Goal: Task Accomplishment & Management: Manage account settings

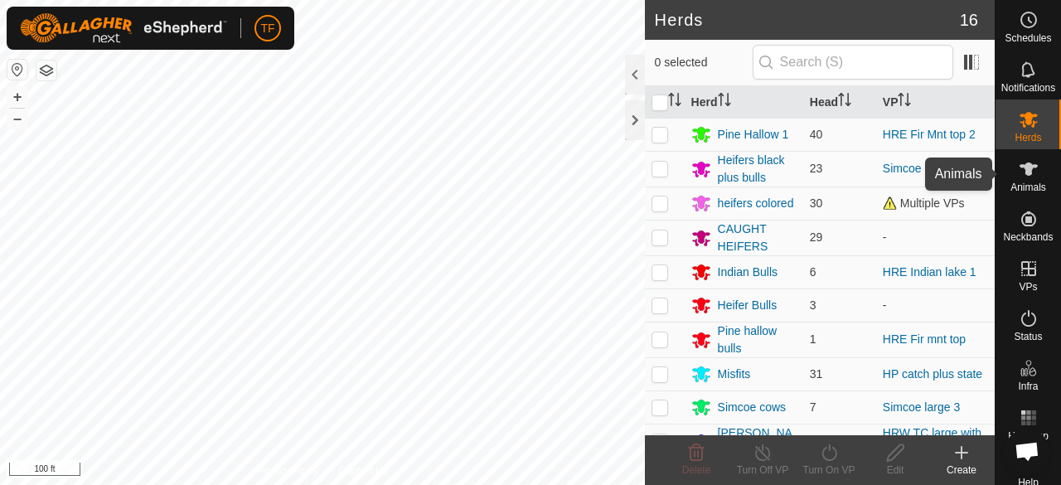
click at [1018, 176] on icon at bounding box center [1028, 169] width 20 height 20
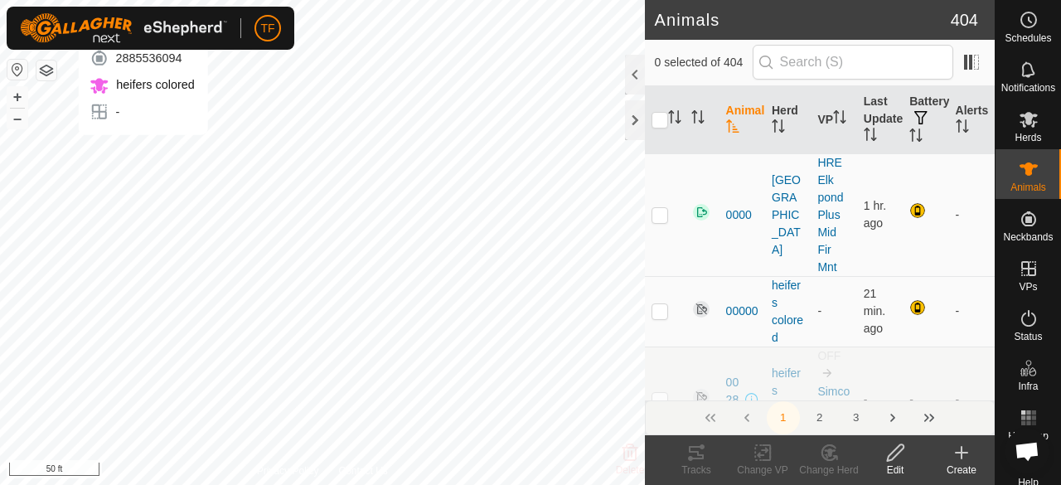
checkbox input "true"
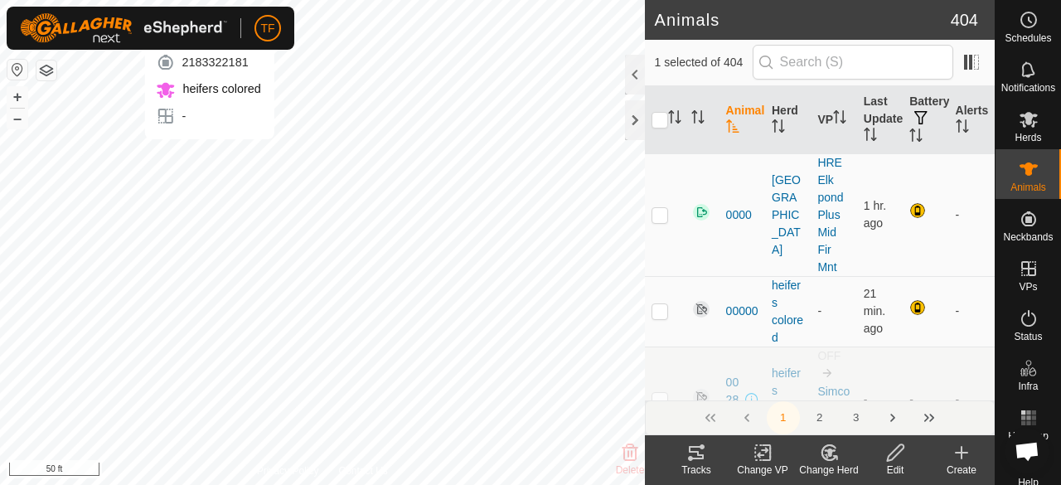
click at [209, 156] on div "C4250 2183322181 heifers colored - + – ⇧ i 50 ft" at bounding box center [322, 242] width 645 height 485
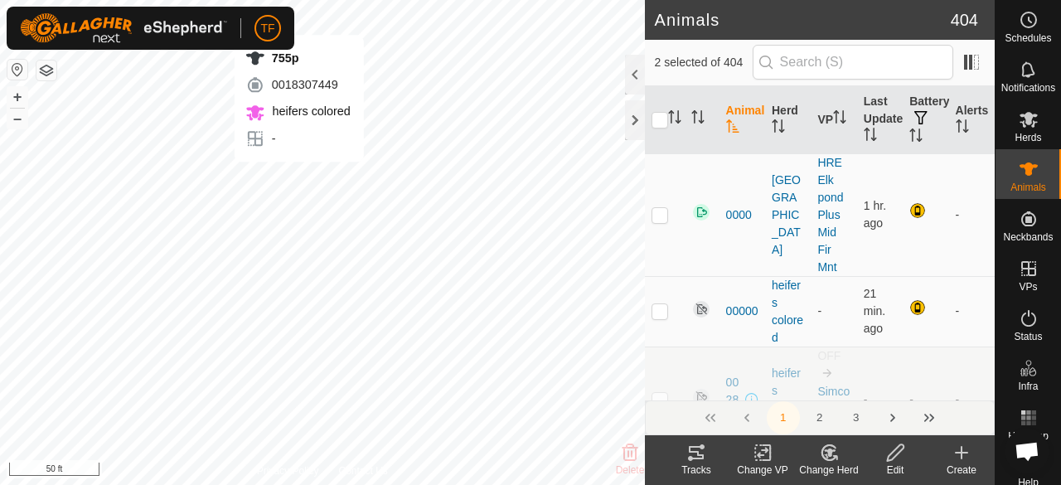
click at [298, 178] on div "755p 0018307449 heifers colored - + – ⇧ i 50 ft" at bounding box center [322, 242] width 645 height 485
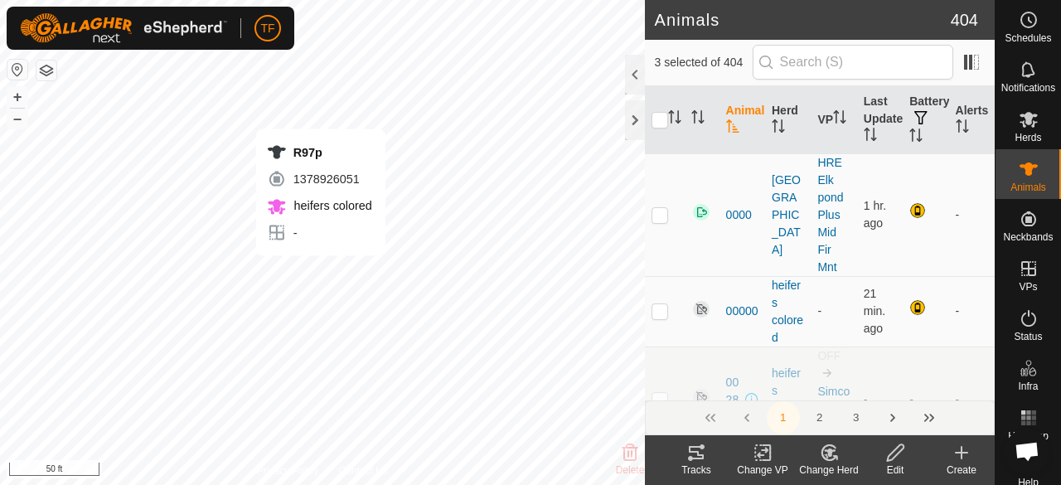
click at [320, 273] on div "R97p 1378926051 heifers colored - + – ⇧ i 50 ft" at bounding box center [322, 242] width 645 height 485
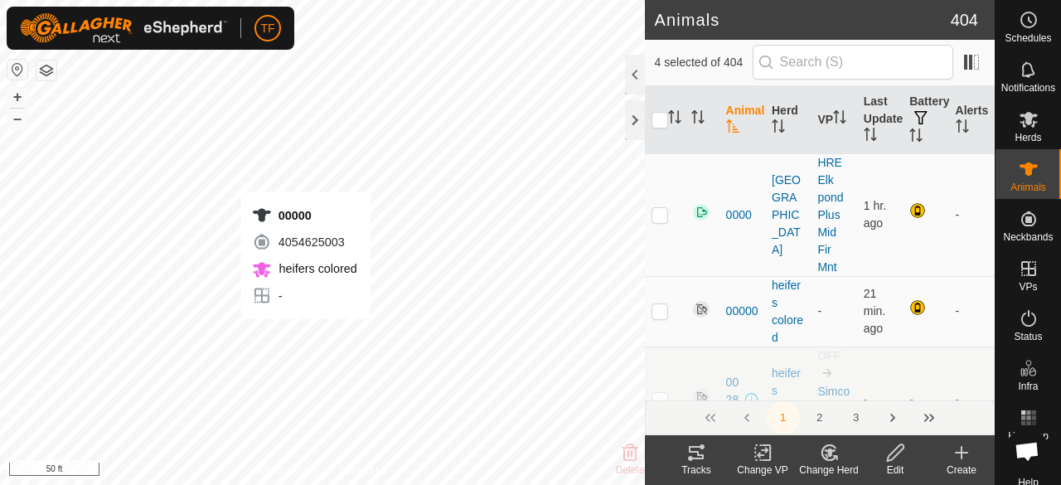
click at [305, 336] on div "00000 4054625003 heifers colored - + – ⇧ i 50 ft" at bounding box center [322, 242] width 645 height 485
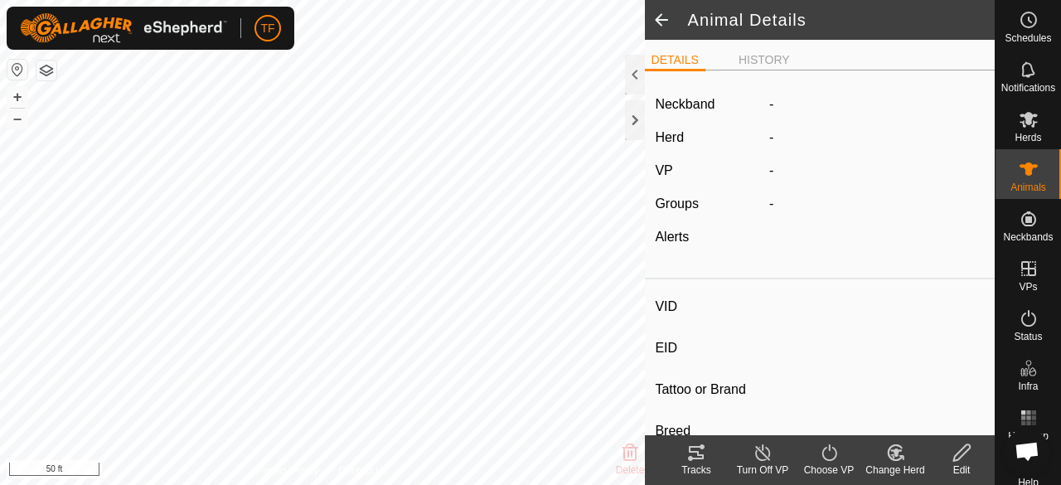
type input "00000"
type input "-"
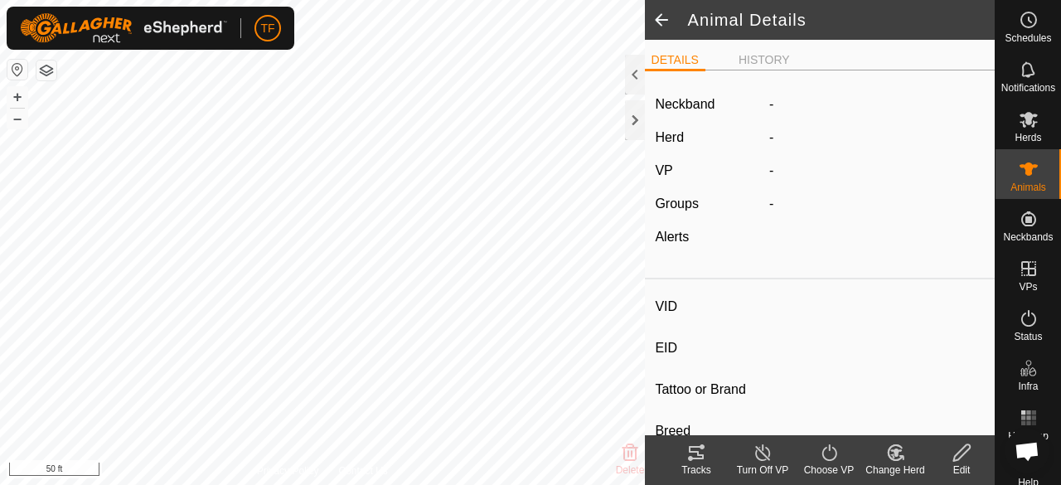
type input "0 kg"
type input "-"
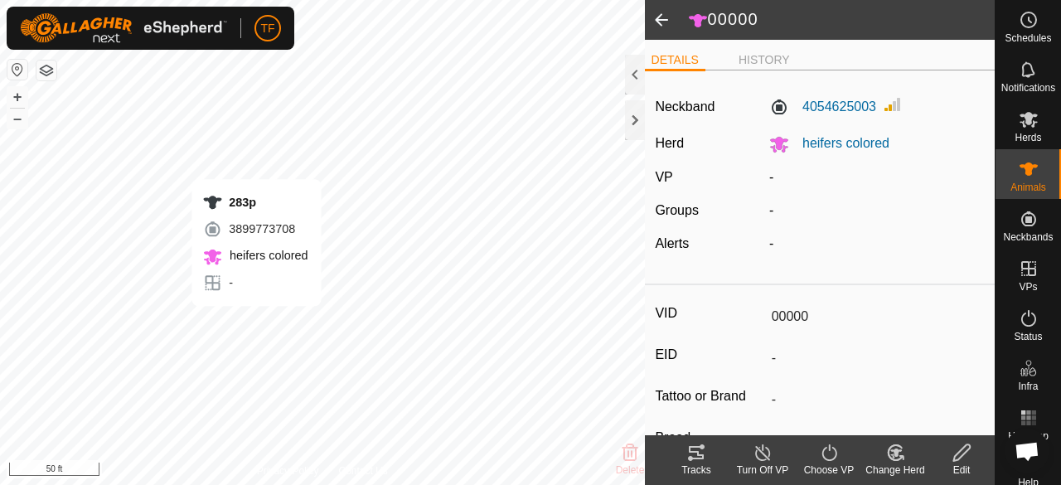
click at [256, 322] on div "283p 3899773708 heifers colored - + – ⇧ i 50 ft" at bounding box center [322, 242] width 645 height 485
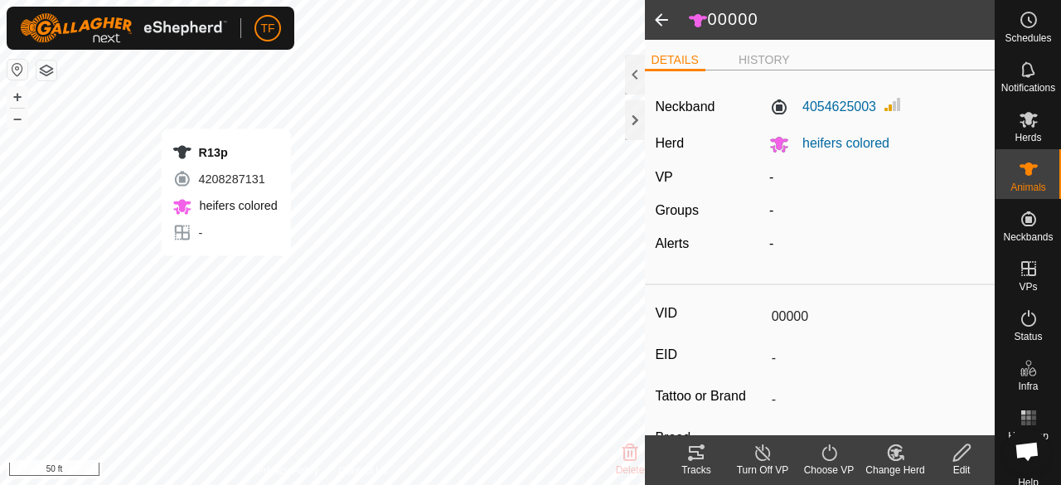
click at [225, 273] on div "R13p 4208287131 heifers colored - + – ⇧ i 50 ft" at bounding box center [322, 242] width 645 height 485
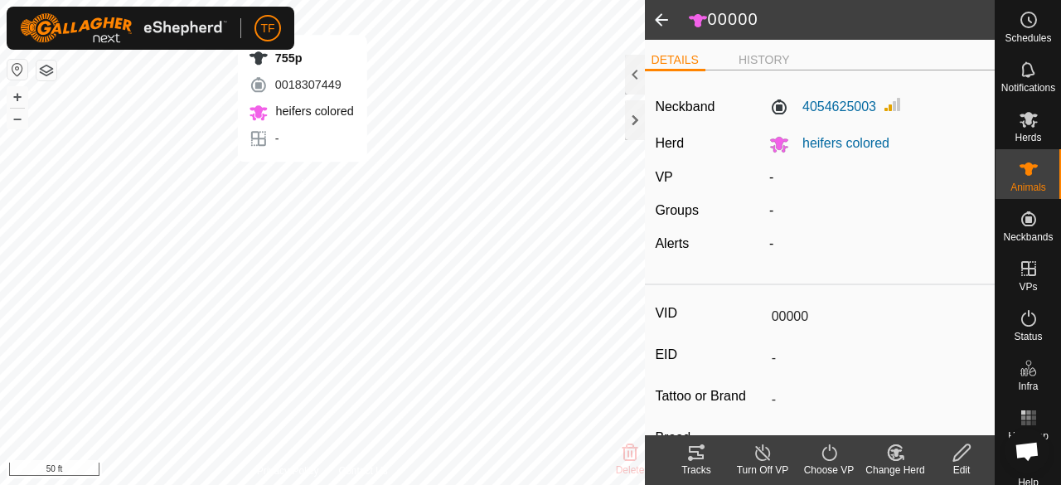
click at [302, 178] on div "755p 0018307449 heifers colored - + – ⇧ i 50 ft" at bounding box center [322, 242] width 645 height 485
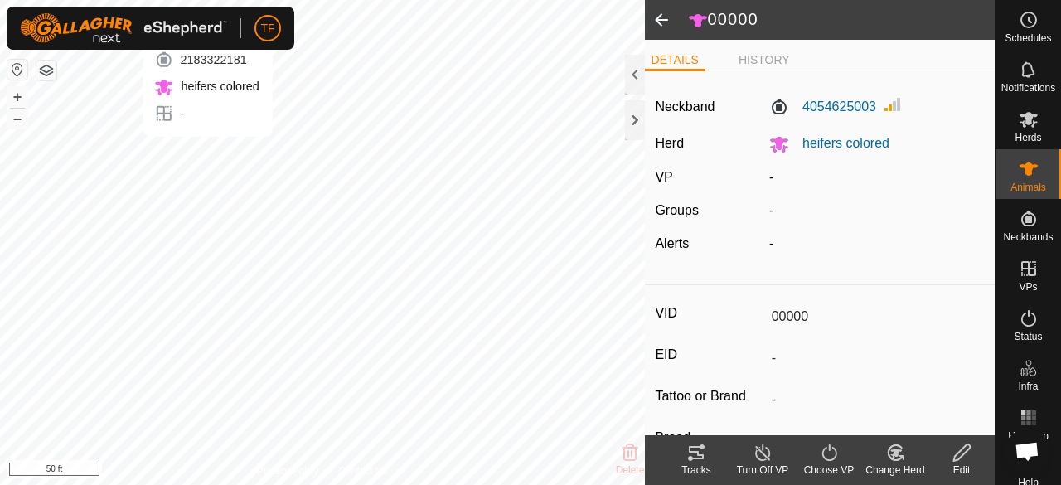
click at [207, 153] on div "C4250 2183322181 heifers colored - + – ⇧ i 50 ft" at bounding box center [322, 242] width 645 height 485
click at [137, 150] on div "2017y 2885536094 heifers colored - + – ⇧ i 50 ft" at bounding box center [322, 242] width 645 height 485
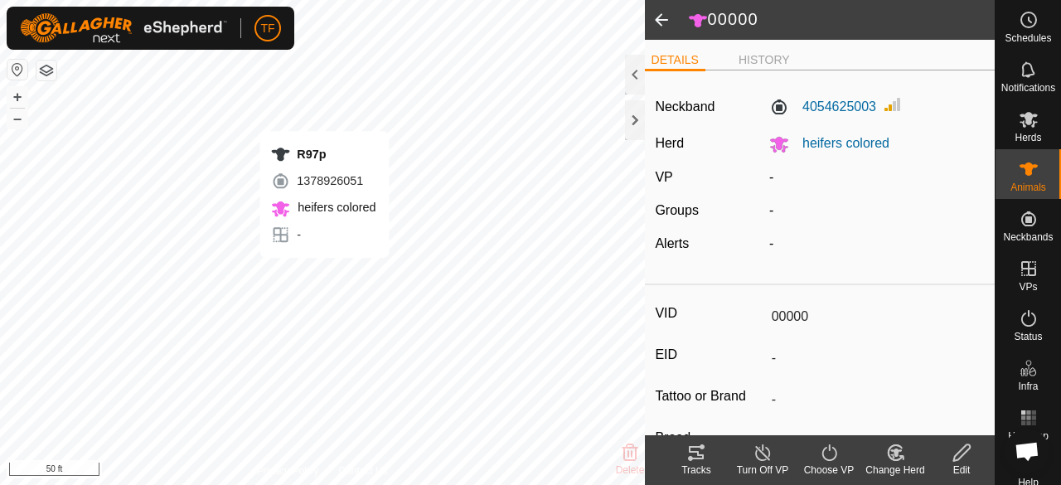
click at [324, 274] on div "R97p 1378926051 heifers colored - + – ⇧ i 50 ft" at bounding box center [322, 242] width 645 height 485
type input "R97p"
type input "-"
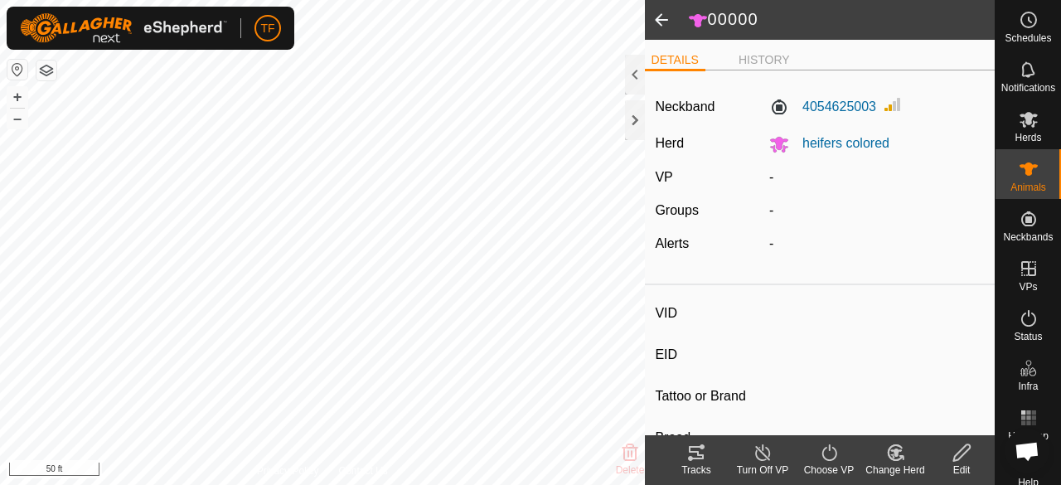
type input "-"
click at [302, 334] on div "00000 4054625003 heifers colored - + – ⇧ i 50 ft" at bounding box center [322, 242] width 645 height 485
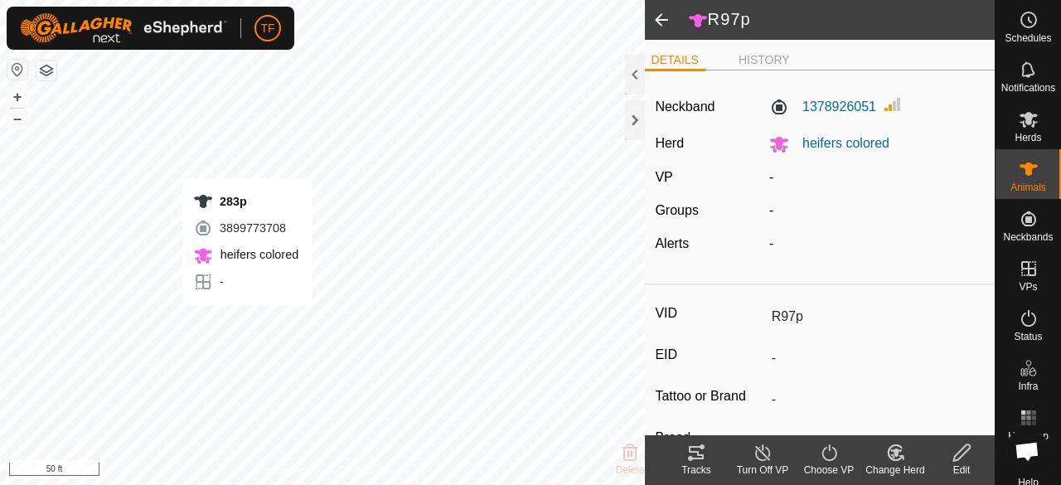
click at [252, 321] on div "283p 3899773708 heifers colored - + – ⇧ i 50 ft" at bounding box center [322, 242] width 645 height 485
type input "283p"
type input "-"
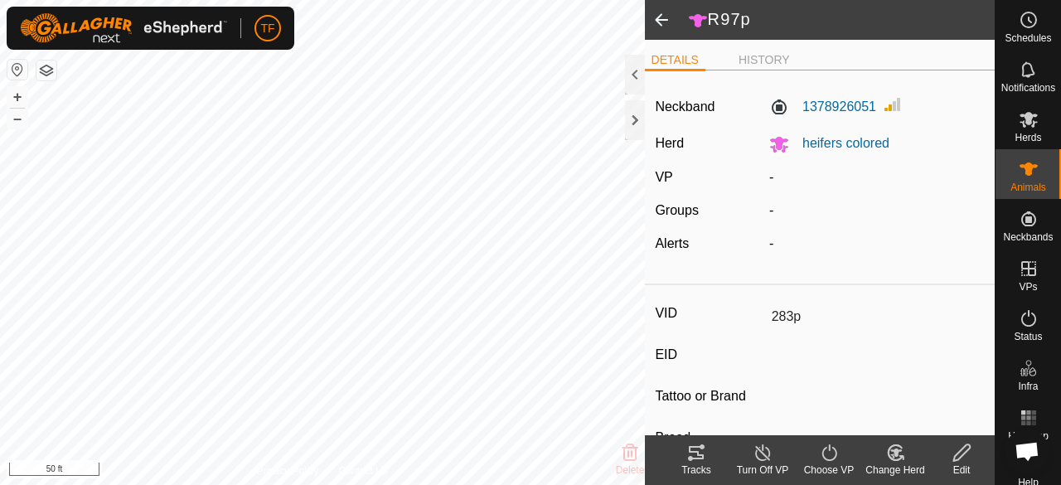
type input "-"
click at [223, 272] on div "R13p 4208287131 heifers colored - + – ⇧ i 50 ft" at bounding box center [322, 242] width 645 height 485
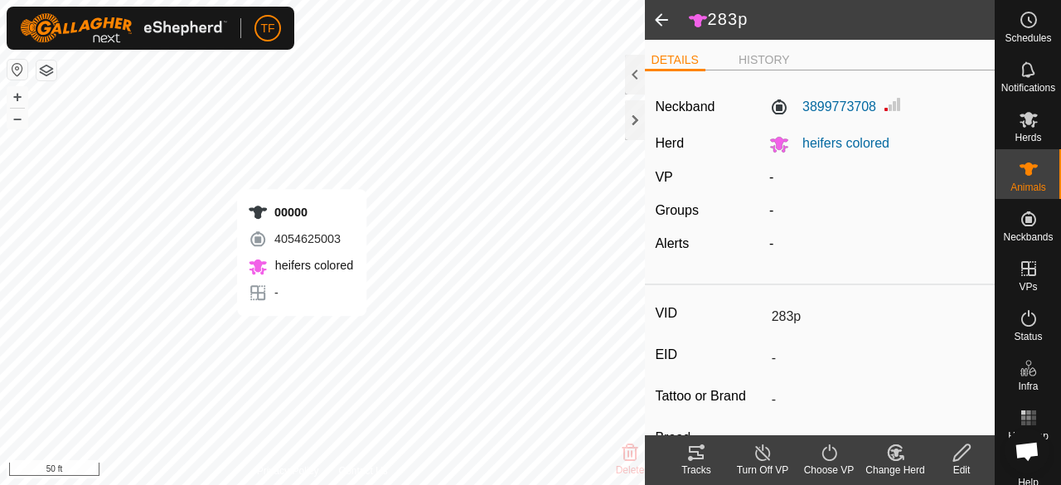
click at [302, 332] on div "00000 4054625003 heifers colored - + – ⇧ i 50 ft" at bounding box center [322, 242] width 645 height 485
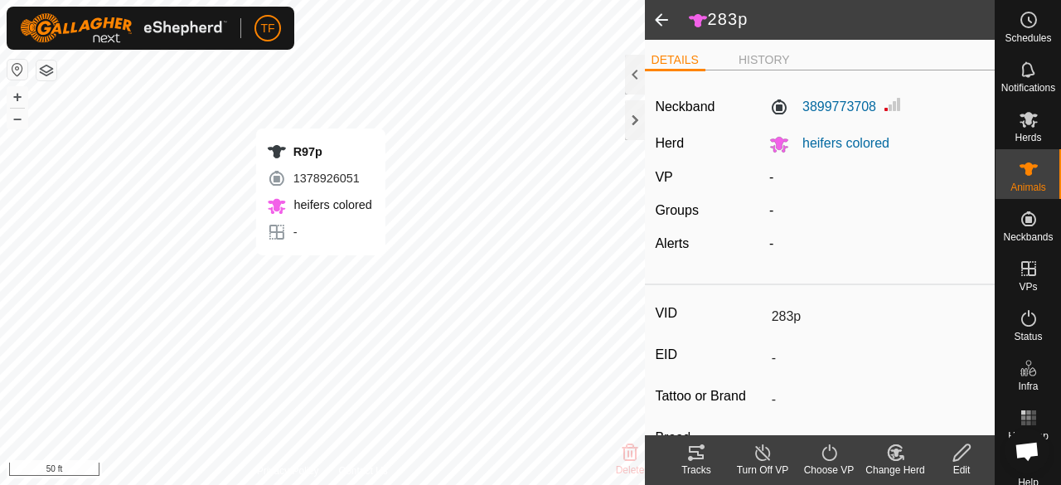
click at [320, 273] on div "R97p 1378926051 heifers colored - + – ⇧ i 50 ft" at bounding box center [322, 242] width 645 height 485
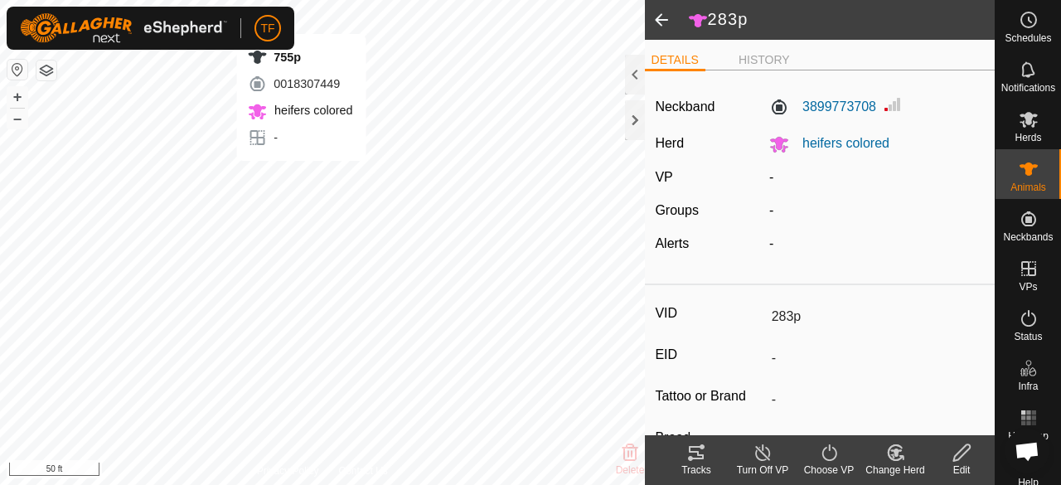
click at [301, 177] on div "755p 0018307449 heifers colored - + – ⇧ i 50 ft" at bounding box center [322, 242] width 645 height 485
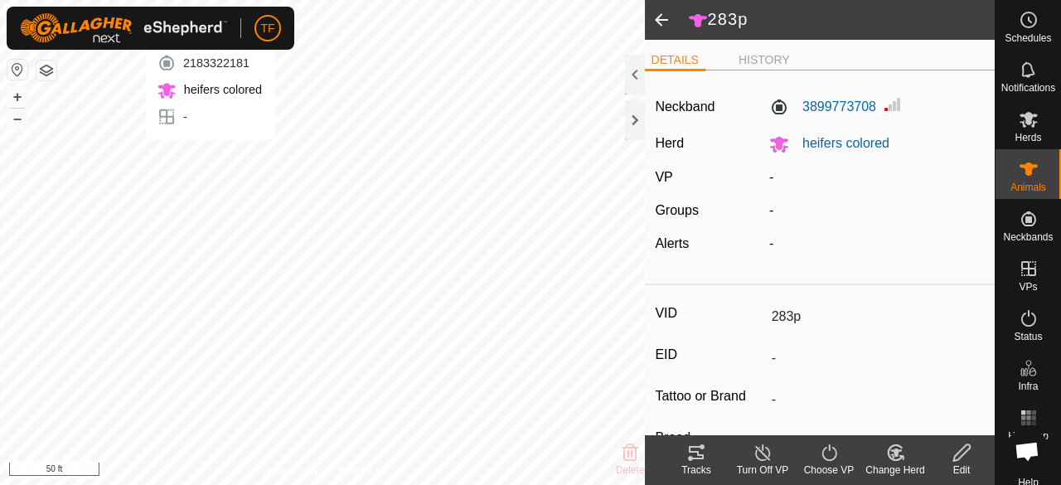
click at [210, 157] on div "C4250 2183322181 heifers colored - + – ⇧ i 50 ft" at bounding box center [322, 242] width 645 height 485
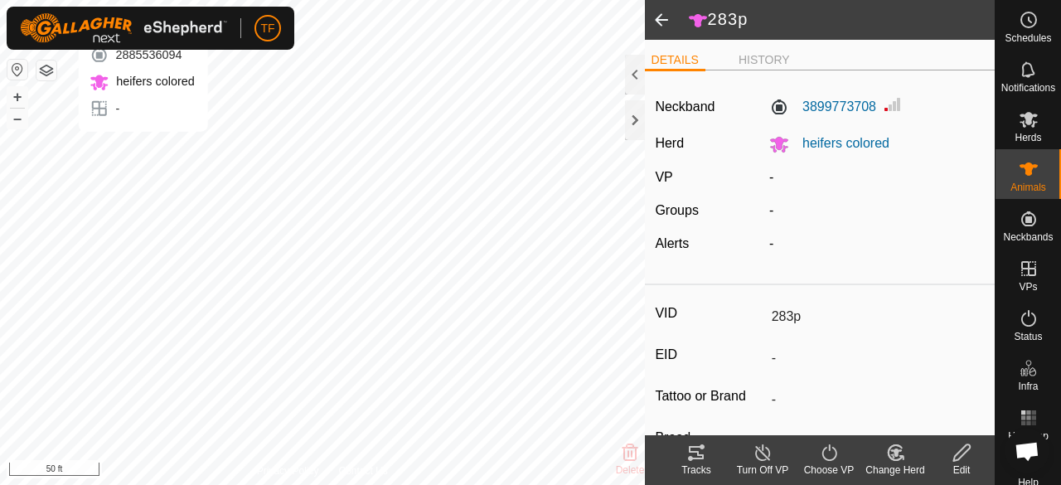
click at [143, 147] on div "2017y 2885536094 heifers colored - + – ⇧ i 50 ft" at bounding box center [322, 242] width 645 height 485
type input "2017y"
type input "-"
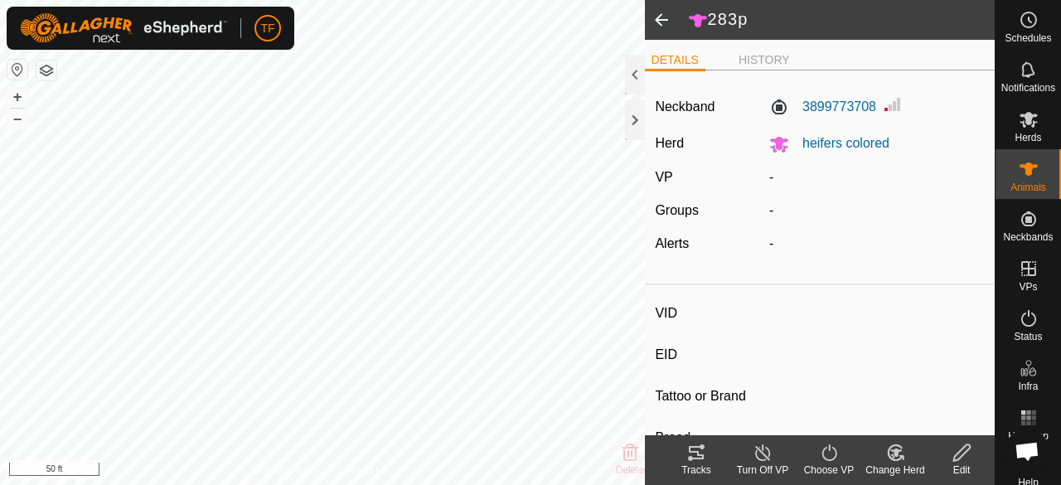
type input "-"
click at [207, 159] on div "C4250 2183322181 heifers colored - + – ⇧ i 50 ft" at bounding box center [322, 242] width 645 height 485
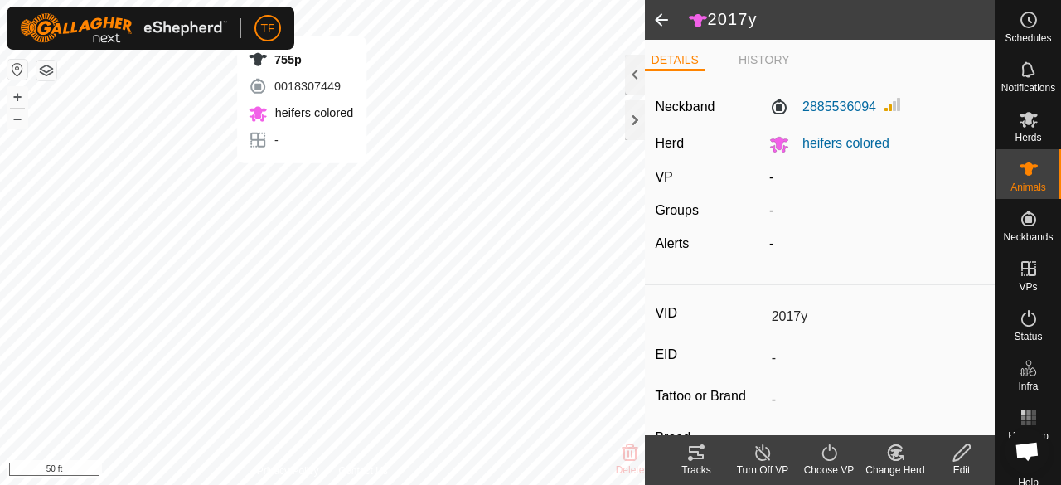
click at [302, 180] on div "755p 0018307449 heifers colored - + – ⇧ i 50 ft" at bounding box center [322, 242] width 645 height 485
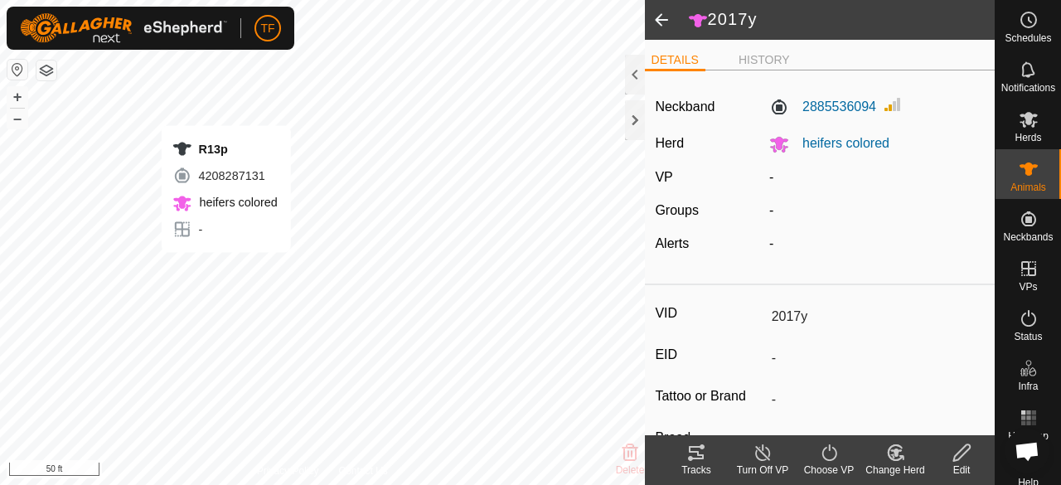
click at [225, 269] on div "R13p 4208287131 heifers colored - + – ⇧ i 50 ft" at bounding box center [322, 242] width 645 height 485
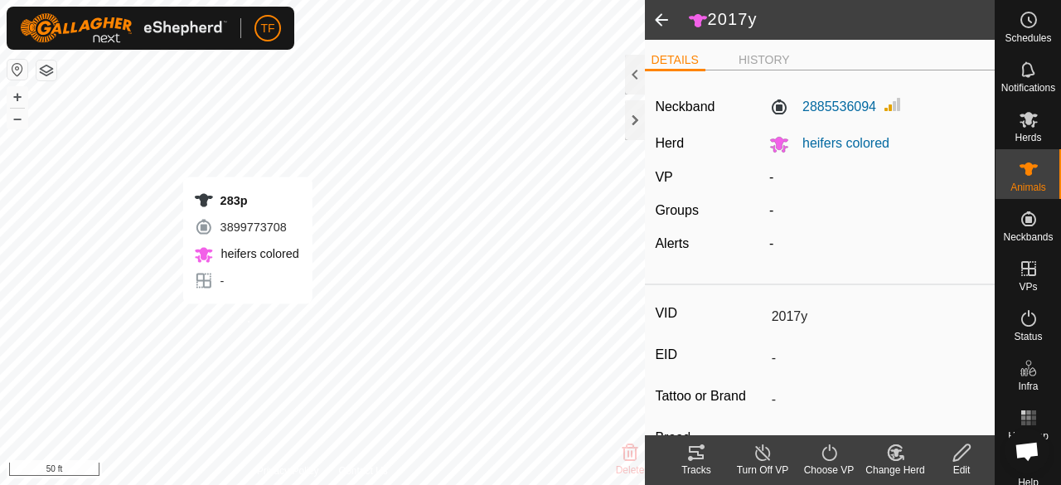
click at [247, 321] on div "283p 3899773708 heifers colored - + – ⇧ i 50 ft" at bounding box center [322, 242] width 645 height 485
click at [895, 453] on icon at bounding box center [896, 452] width 12 height 8
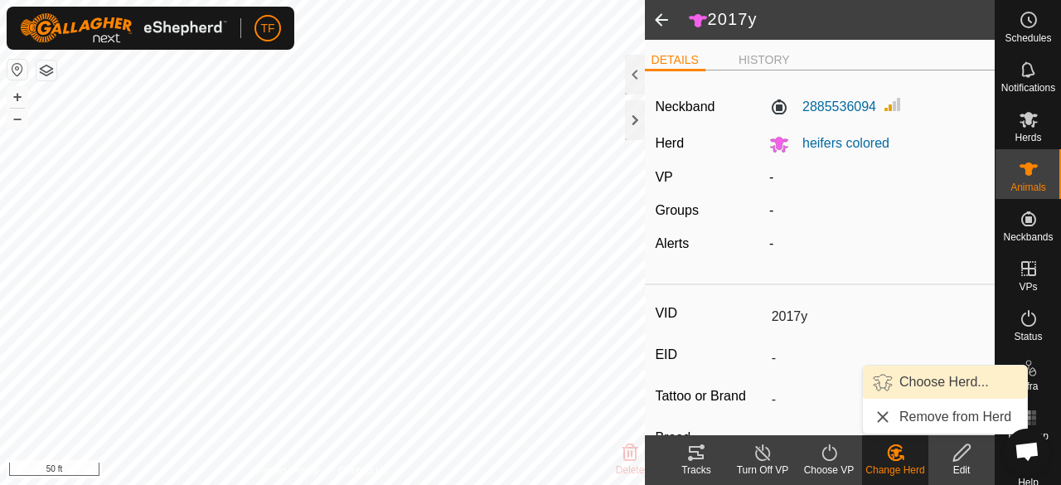
click at [945, 380] on link "Choose Herd..." at bounding box center [945, 381] width 164 height 33
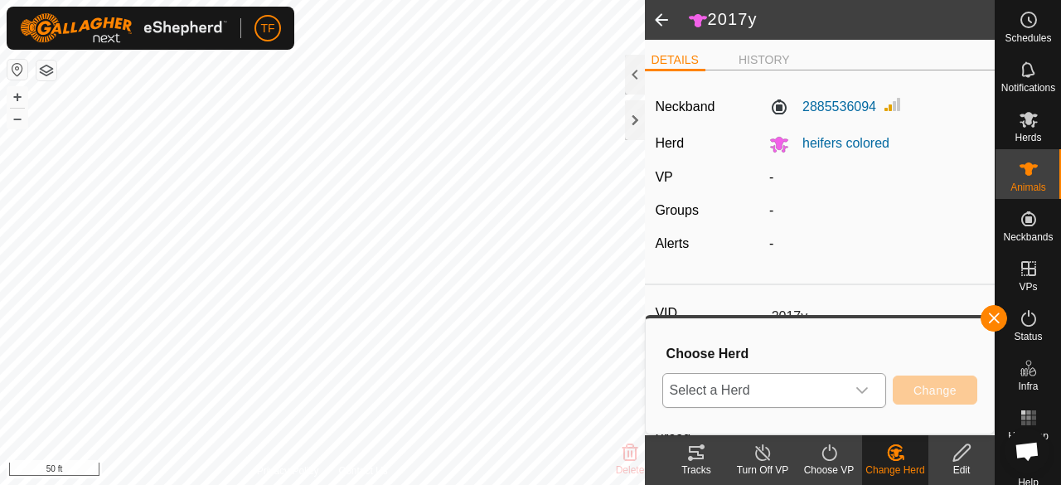
click at [856, 389] on icon "dropdown trigger" at bounding box center [861, 390] width 13 height 13
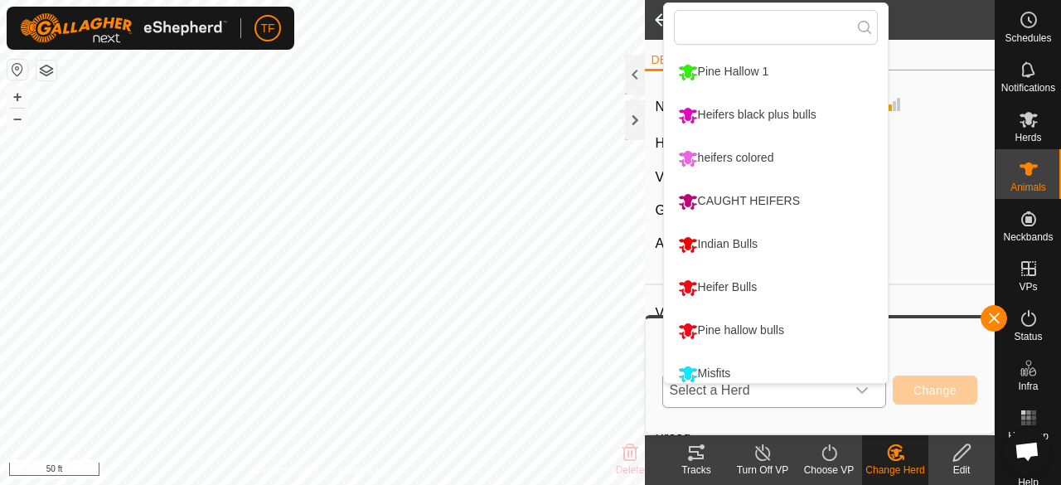
scroll to position [12, 0]
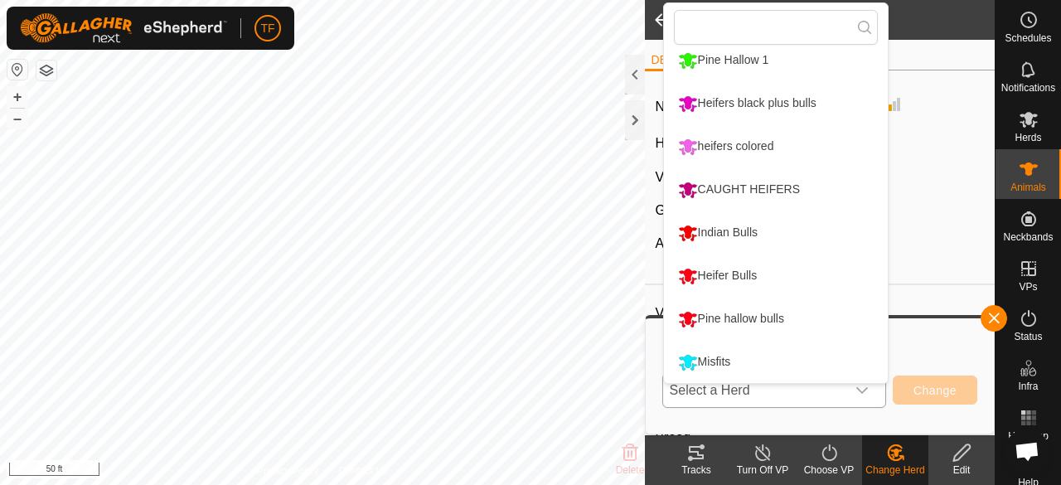
click at [777, 182] on li "CAUGHT HEIFERS" at bounding box center [776, 189] width 224 height 41
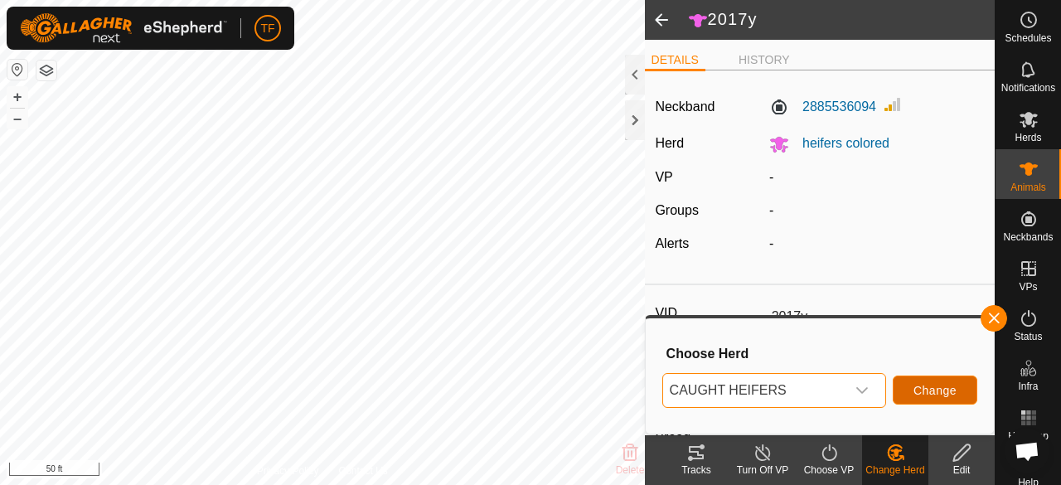
click at [933, 391] on span "Change" at bounding box center [934, 390] width 43 height 13
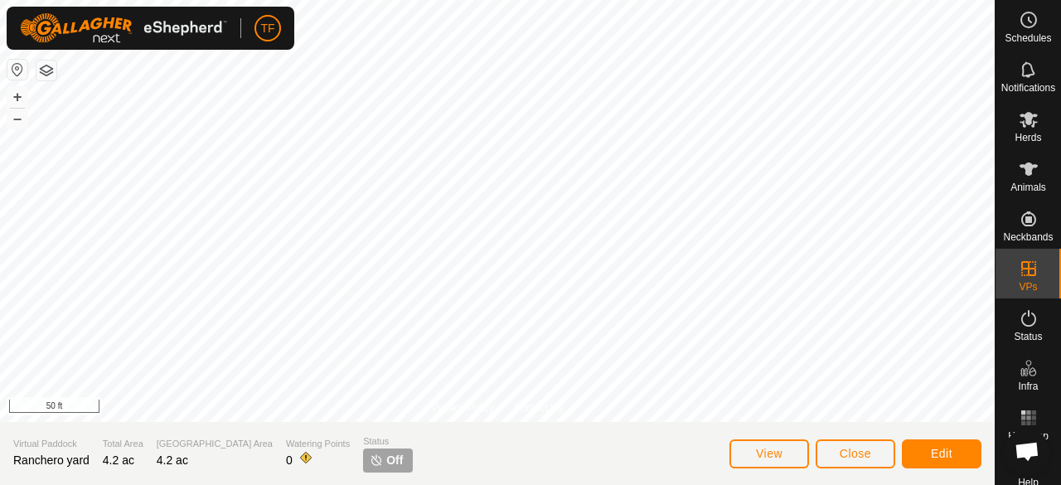
click at [397, 243] on div "R97p 1378926051 heifers colored - + – ⇧ i 50 ft" at bounding box center [497, 211] width 994 height 422
click at [859, 457] on span "Close" at bounding box center [854, 453] width 31 height 13
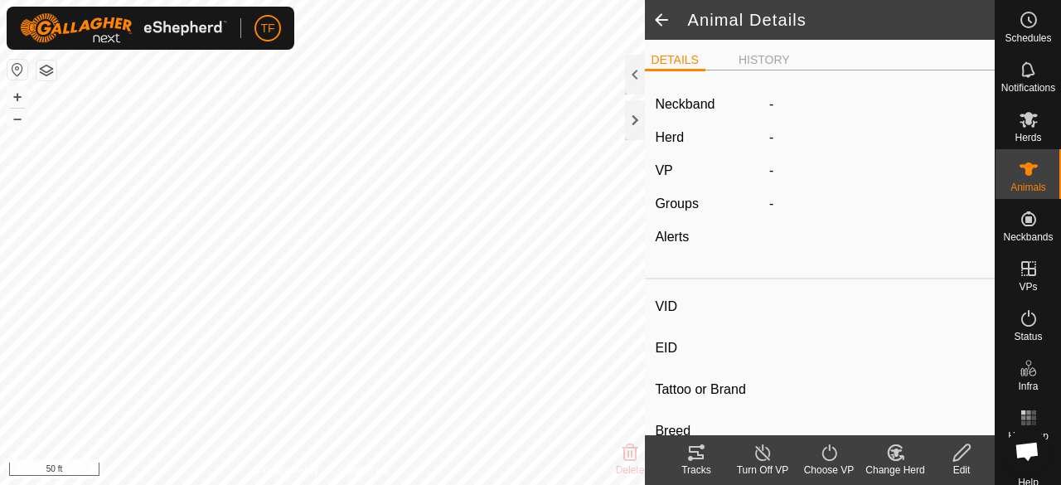
type input "2017y"
type input "-"
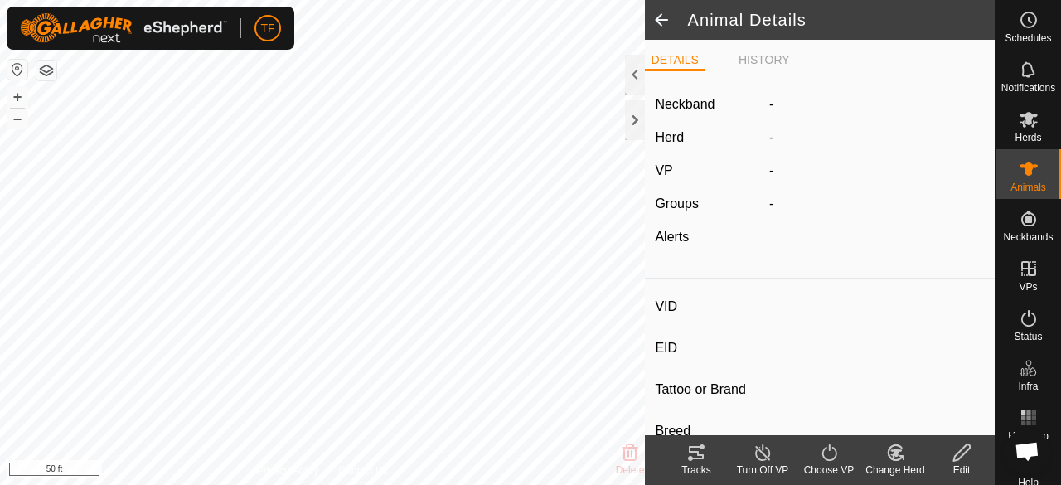
type input "-"
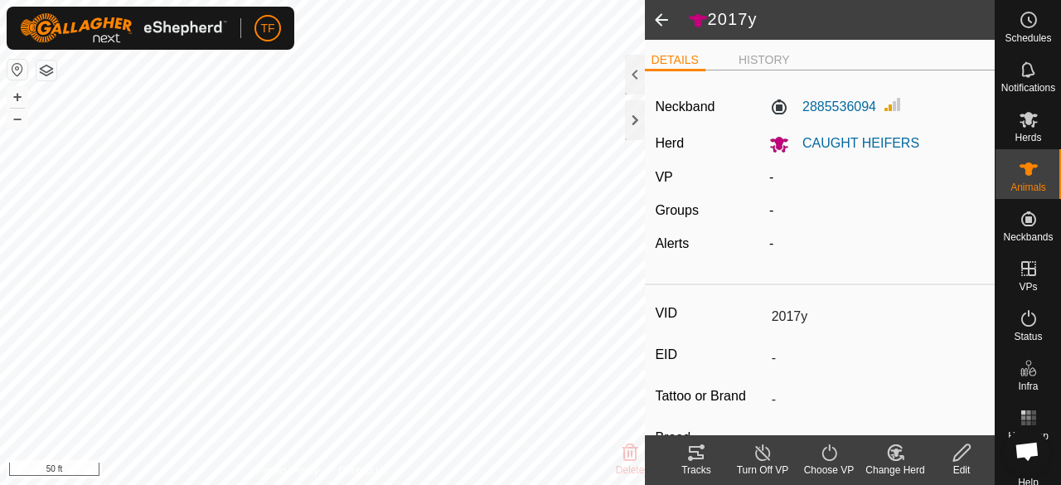
click at [664, 17] on span at bounding box center [661, 20] width 33 height 40
type input "283p"
type input "-"
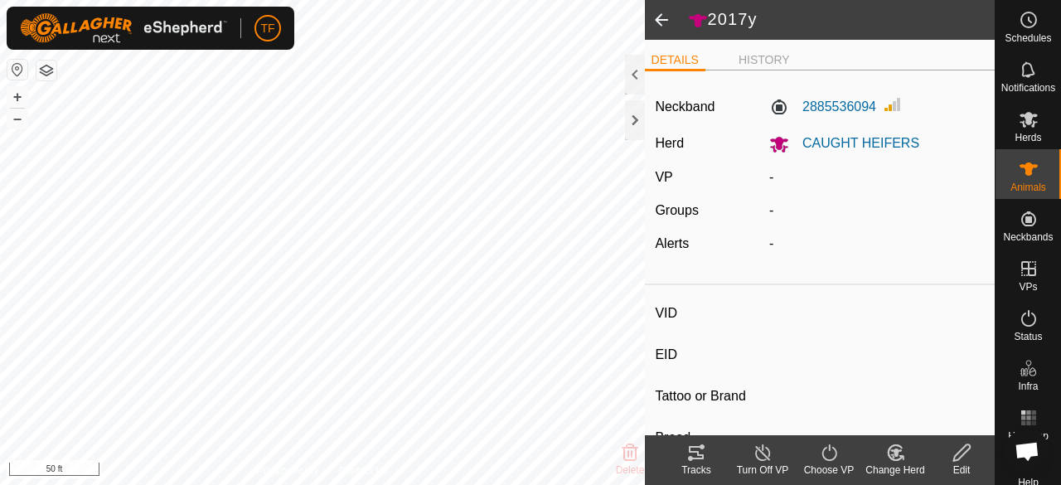
type input "-"
click at [661, 20] on span at bounding box center [661, 20] width 33 height 40
type input "R97p"
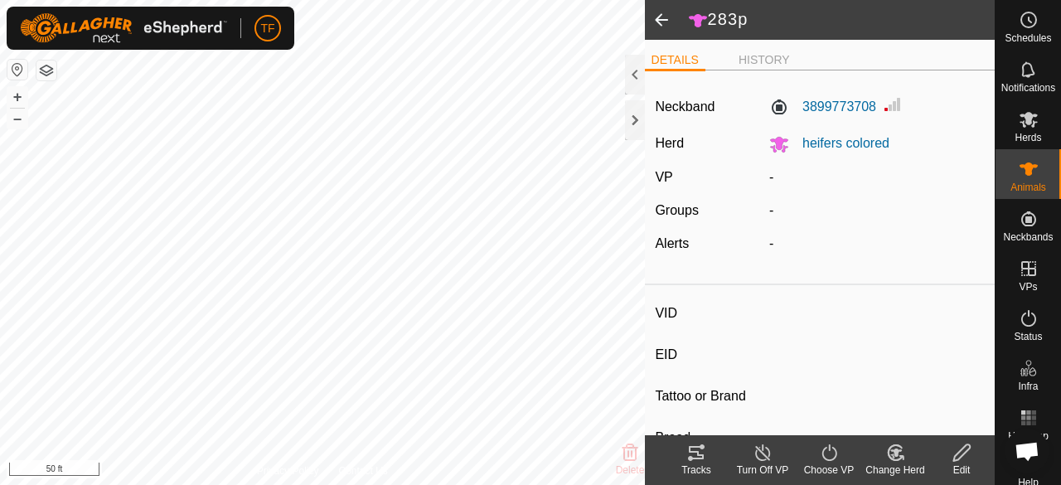
type input "-"
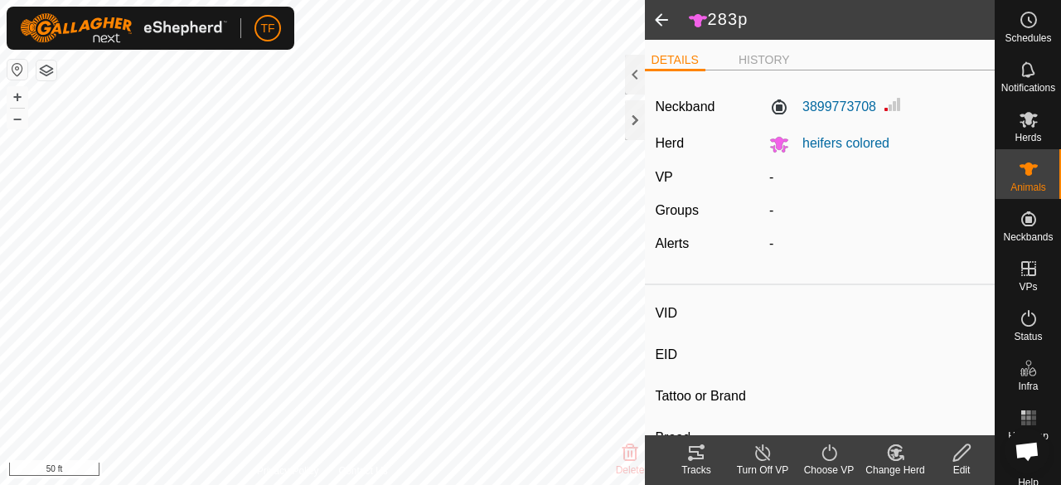
type input "-"
click at [661, 20] on span at bounding box center [661, 20] width 33 height 40
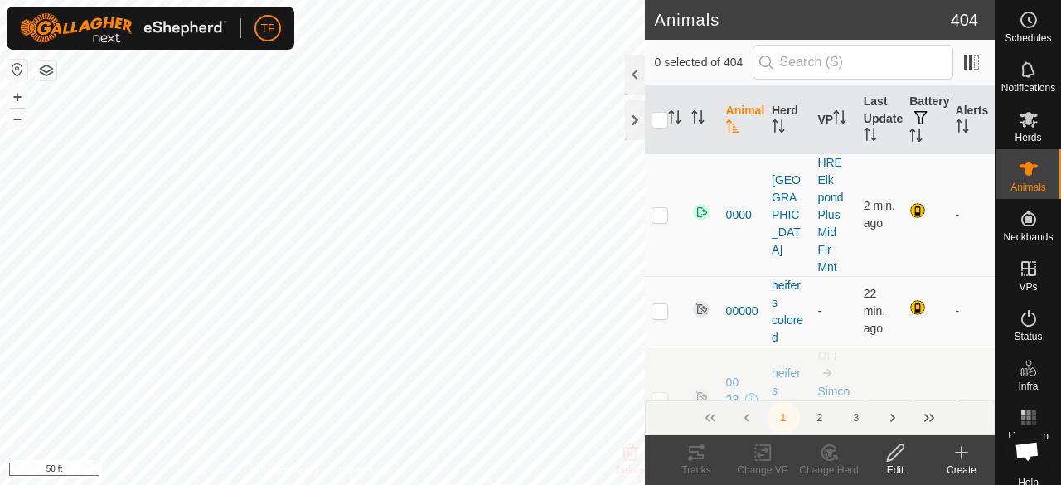
click at [210, 155] on div "C4250 2183322181 heifers colored - + – ⇧ i 50 ft" at bounding box center [322, 242] width 645 height 485
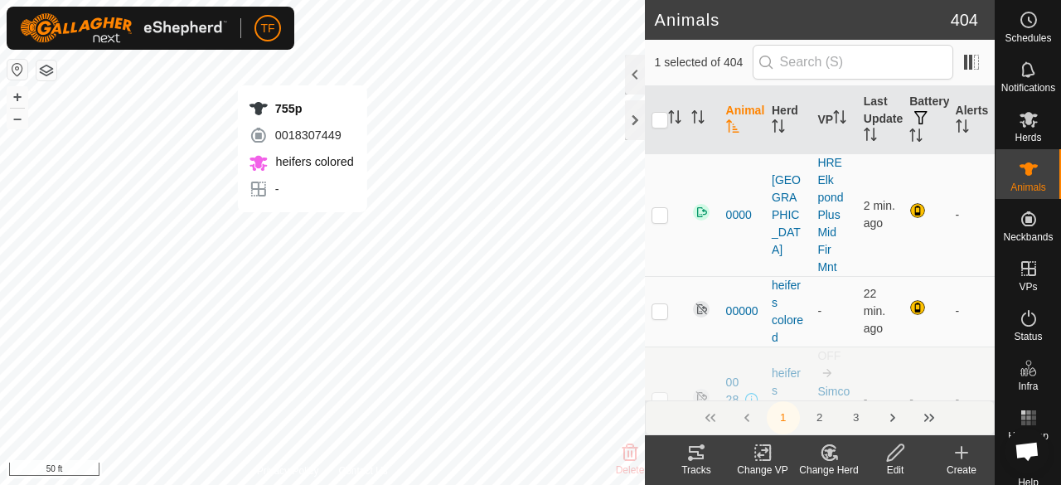
click at [301, 229] on div "755p 0018307449 heifers colored - + – ⇧ i 50 ft" at bounding box center [322, 242] width 645 height 485
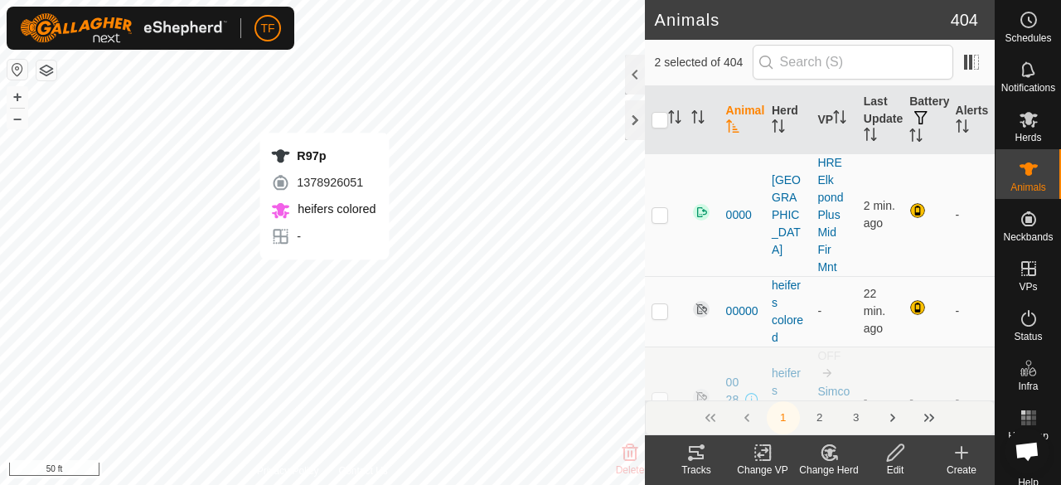
click at [324, 276] on div "R97p 1378926051 heifers colored - + – ⇧ i 50 ft" at bounding box center [322, 242] width 645 height 485
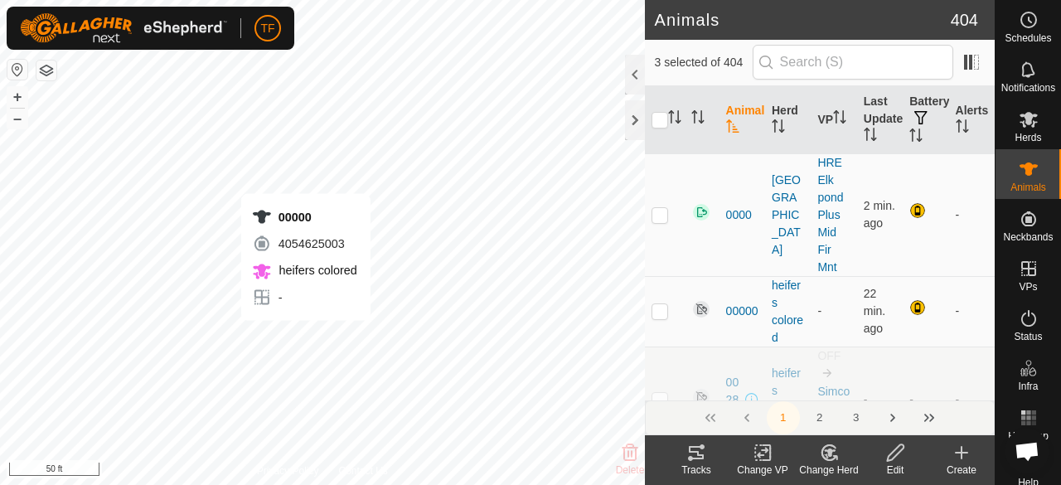
click at [305, 337] on div "00000 4054625003 heifers colored - + – ⇧ i 50 ft" at bounding box center [322, 242] width 645 height 485
checkbox input "true"
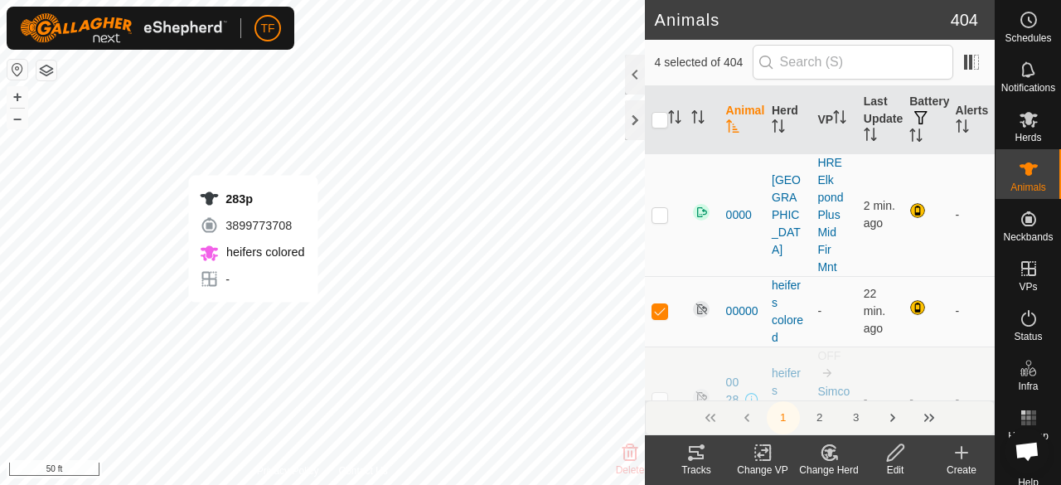
click at [253, 319] on div "283p 3899773708 heifers colored - + – ⇧ i 50 ft" at bounding box center [322, 242] width 645 height 485
checkbox input "true"
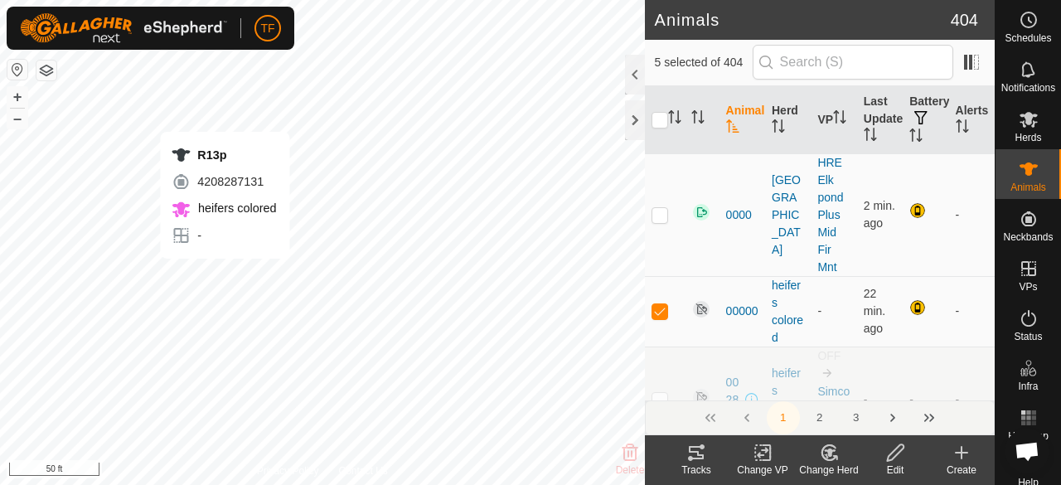
click at [225, 275] on div "R13p 4208287131 heifers colored - + – ⇧ i 50 ft" at bounding box center [322, 242] width 645 height 485
click at [829, 454] on icon at bounding box center [830, 452] width 12 height 8
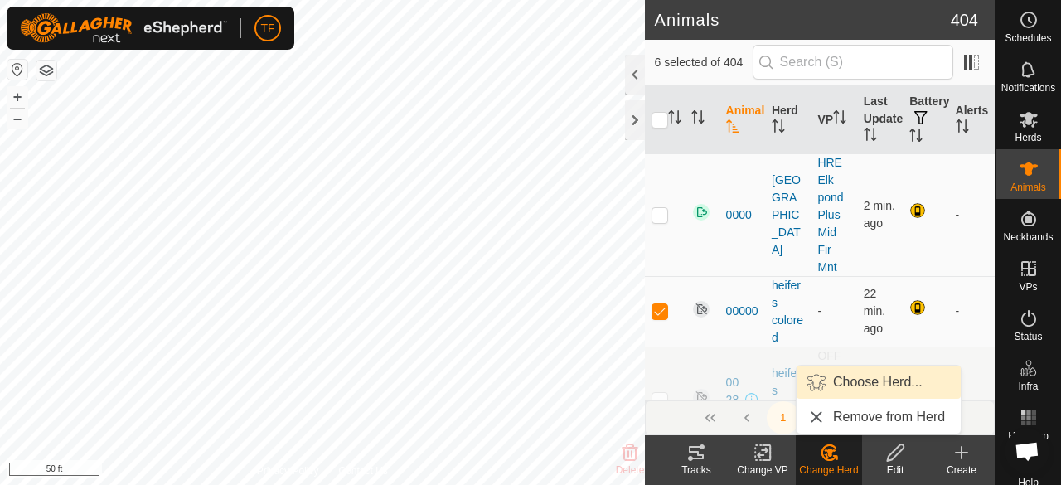
click at [834, 375] on link "Choose Herd..." at bounding box center [878, 381] width 164 height 33
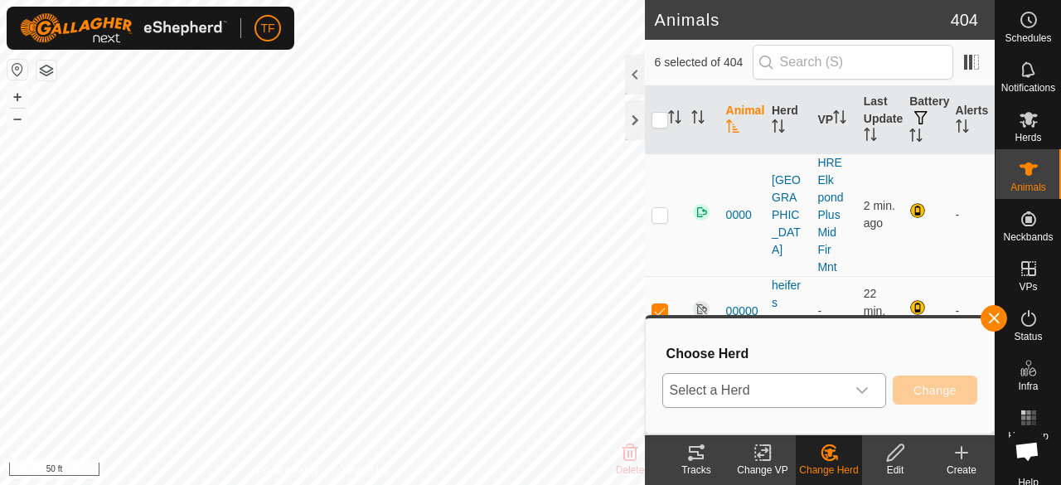
click at [860, 386] on icon "dropdown trigger" at bounding box center [861, 390] width 13 height 13
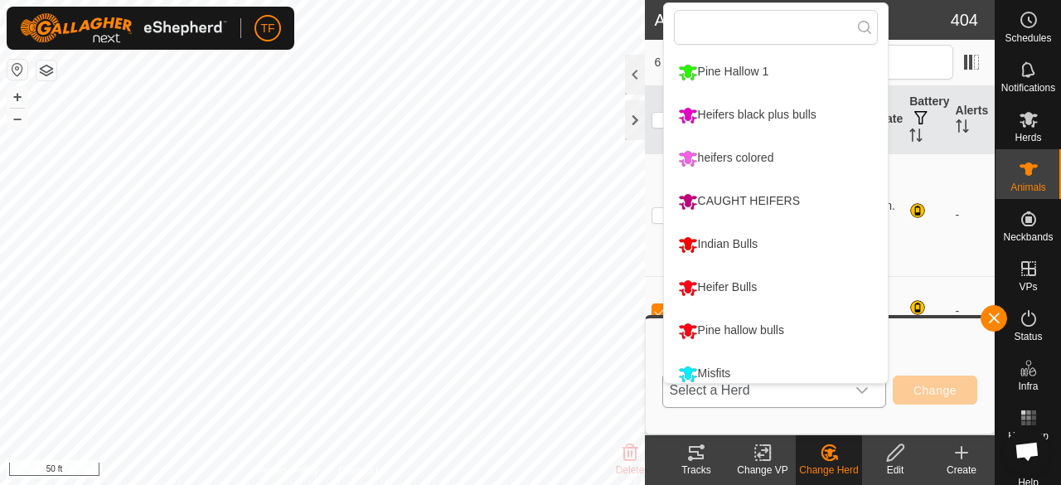
scroll to position [12, 0]
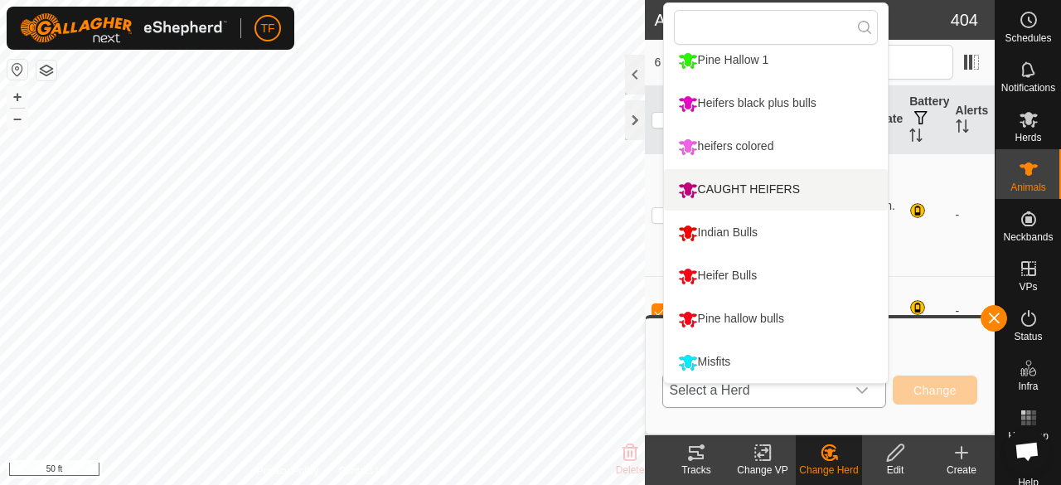
click at [736, 195] on div "CAUGHT HEIFERS" at bounding box center [739, 190] width 130 height 28
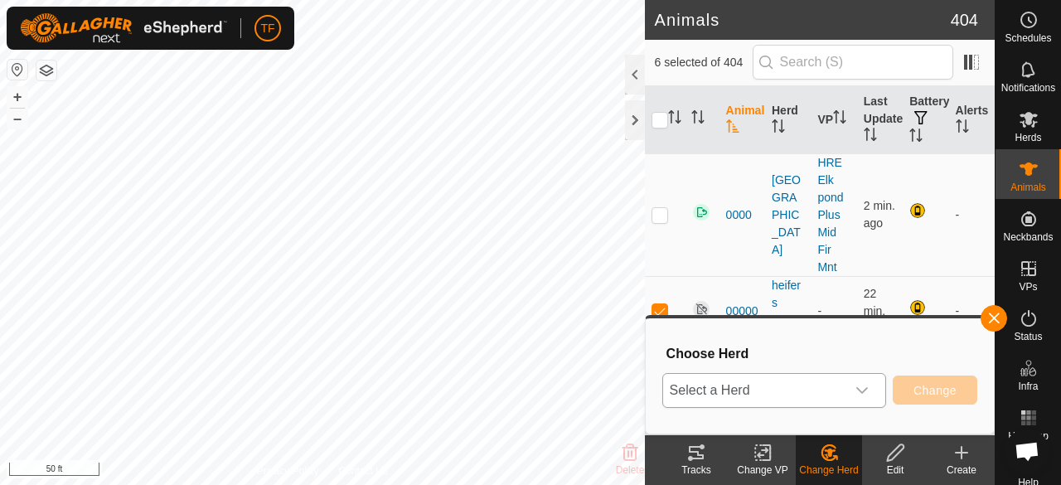
click at [736, 217] on div "CAUGHT HEIFERS" at bounding box center [739, 228] width 130 height 22
click at [941, 392] on span "Change" at bounding box center [934, 390] width 43 height 13
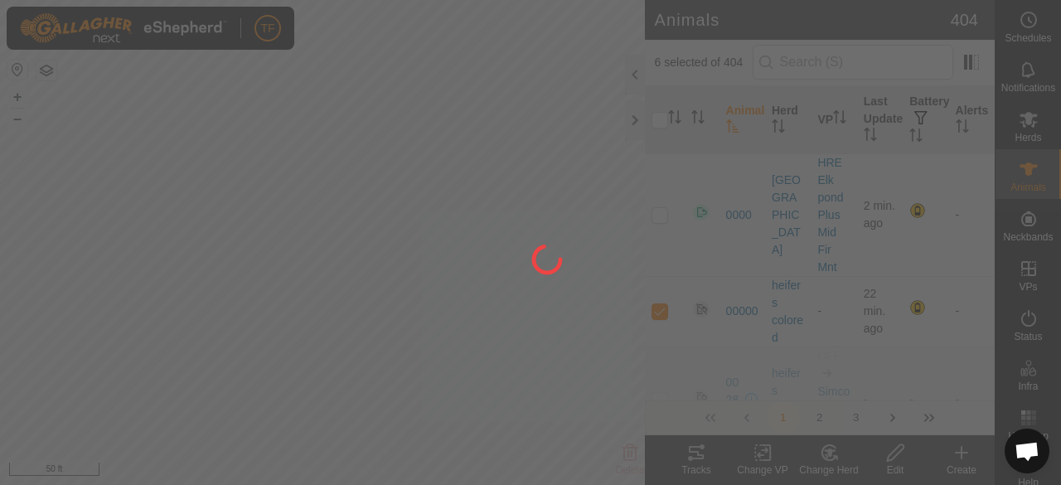
checkbox input "false"
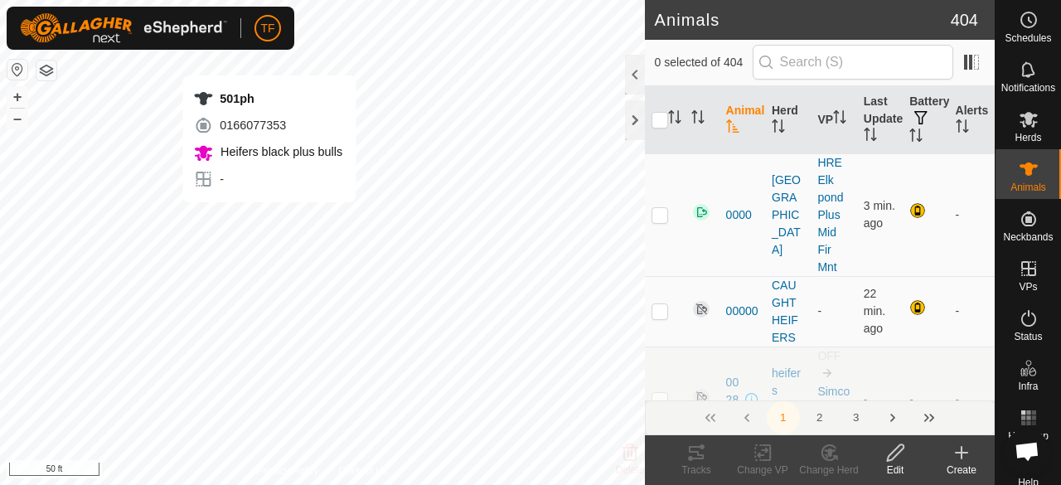
click at [268, 219] on div "501ph 0166077353 Heifers black plus bulls - + – ⇧ i 50 ft" at bounding box center [322, 242] width 645 height 485
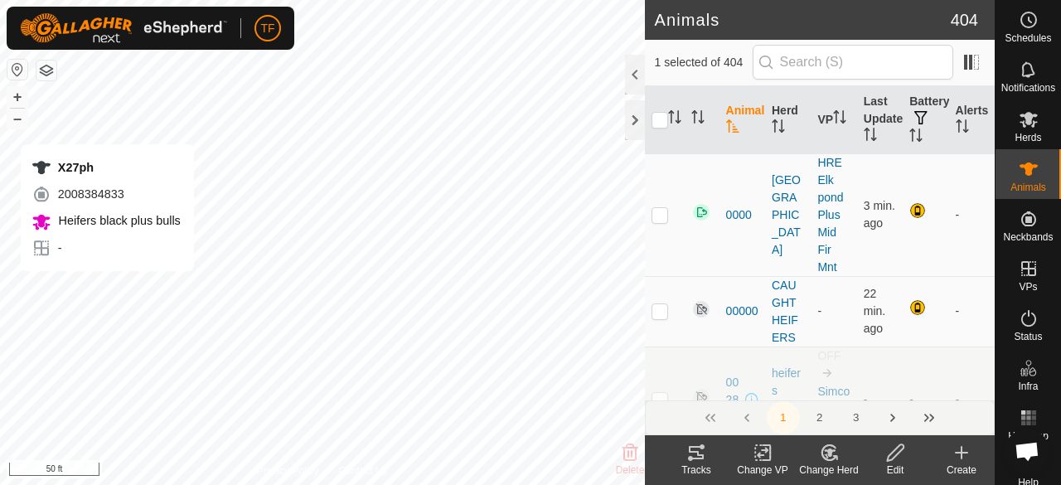
click at [107, 288] on div "X27ph 2008384833 Heifers black plus bulls - + – ⇧ i 50 ft" at bounding box center [322, 242] width 645 height 485
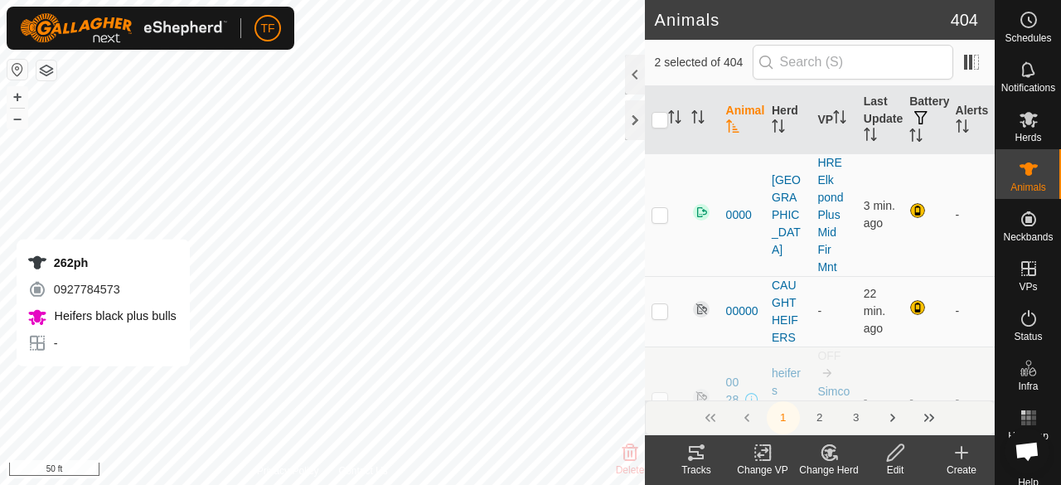
click at [60, 383] on div "262ph 0927784573 Heifers black plus bulls - + – ⇧ i 50 ft" at bounding box center [322, 242] width 645 height 485
checkbox input "true"
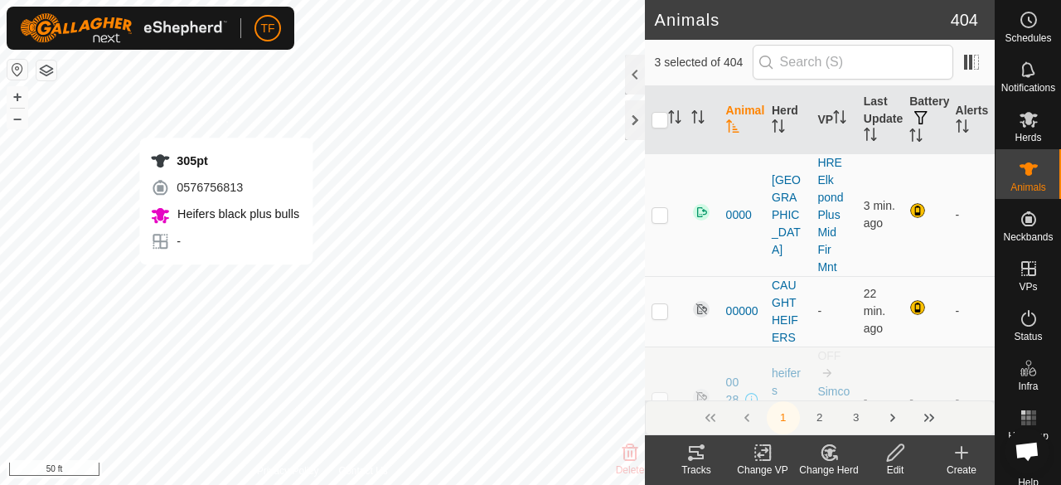
click at [225, 121] on div "305pt 0576756813 Heifers black plus bulls - + – ⇧ i 50 ft" at bounding box center [322, 242] width 645 height 485
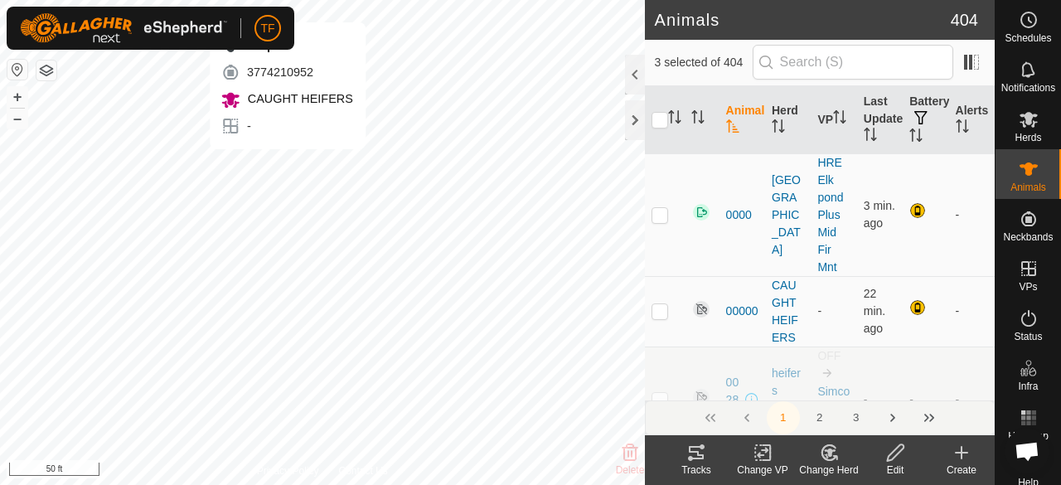
checkbox input "true"
click at [835, 455] on icon at bounding box center [829, 452] width 21 height 20
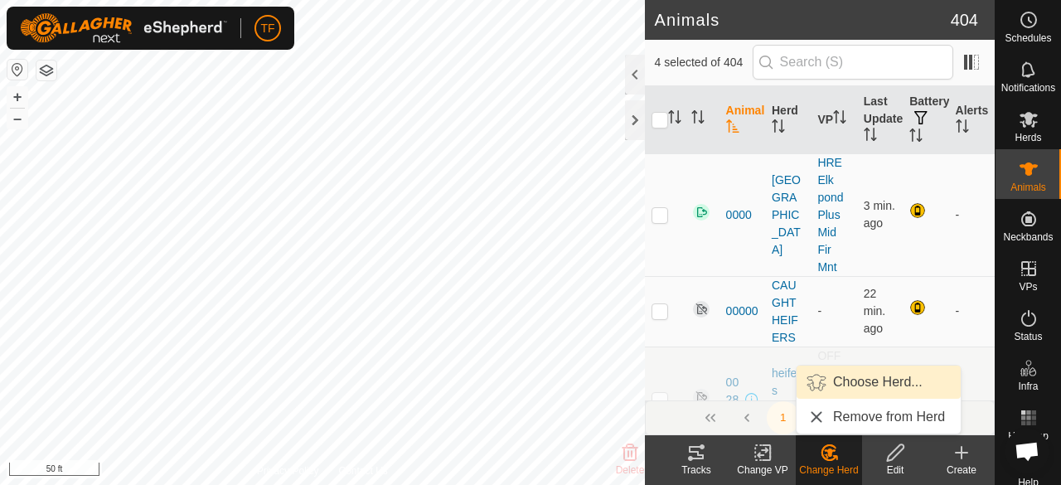
click at [850, 389] on link "Choose Herd..." at bounding box center [878, 381] width 164 height 33
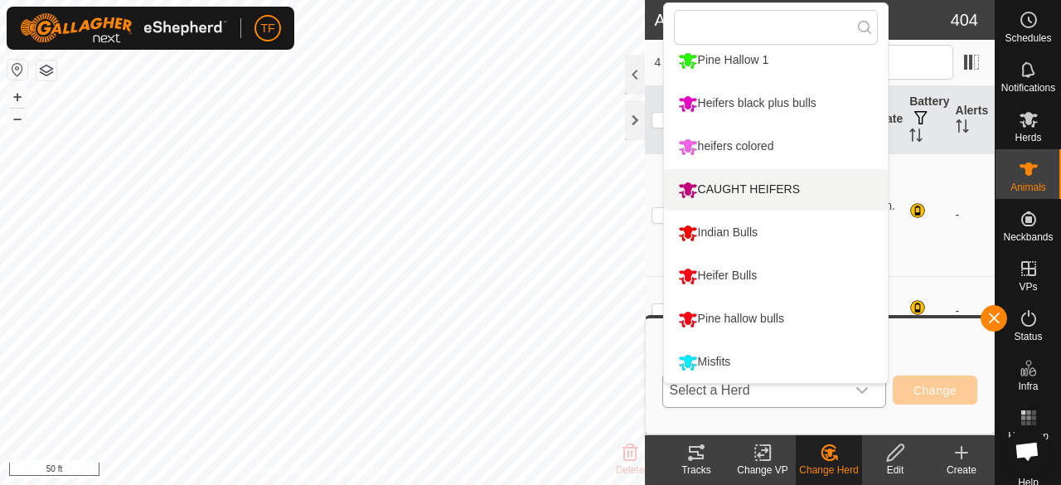
click at [768, 191] on li "CAUGHT HEIFERS" at bounding box center [776, 189] width 224 height 41
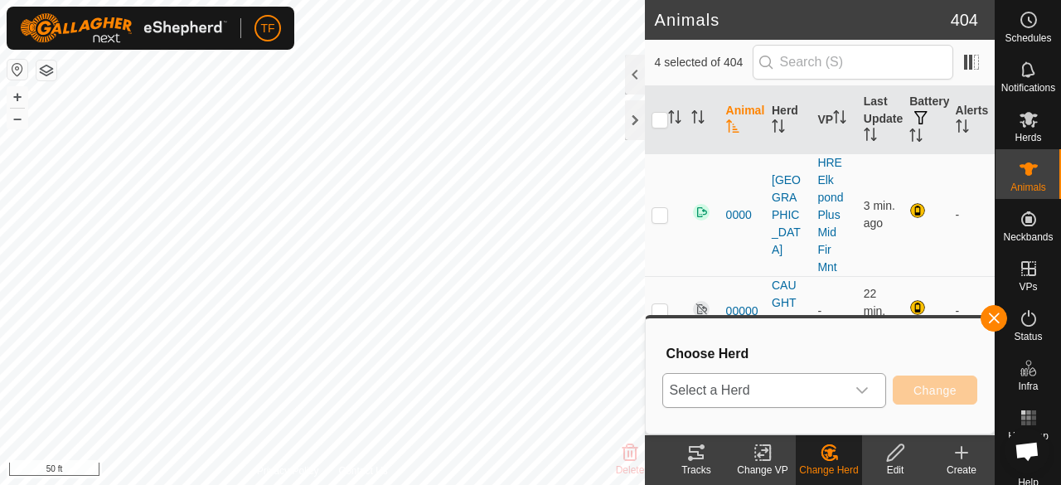
click at [768, 217] on div "CAUGHT HEIFERS" at bounding box center [739, 228] width 130 height 22
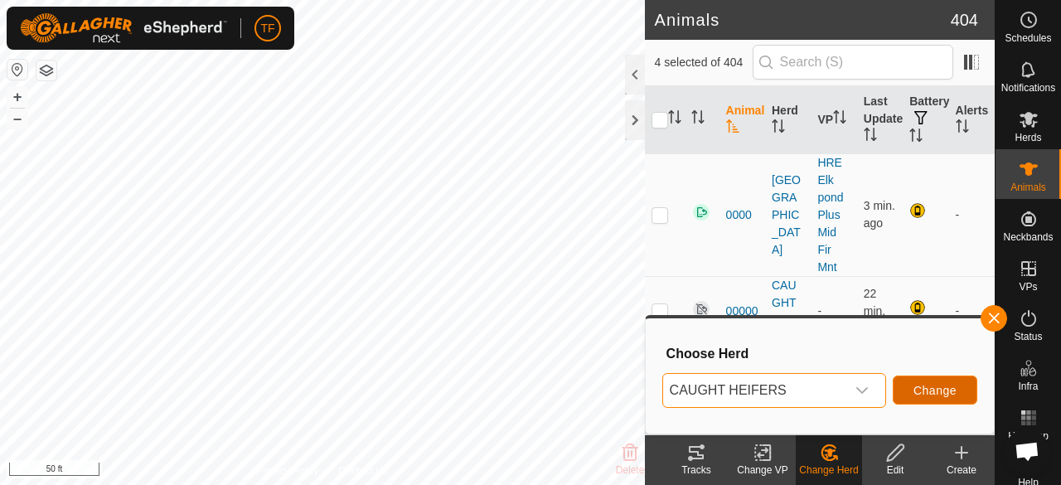
click at [912, 387] on button "Change" at bounding box center [934, 389] width 85 height 29
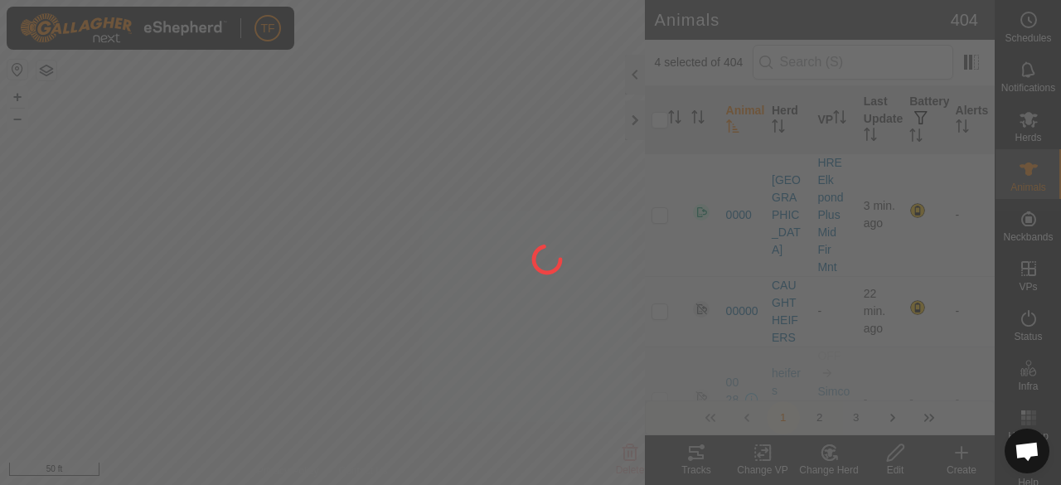
checkbox input "false"
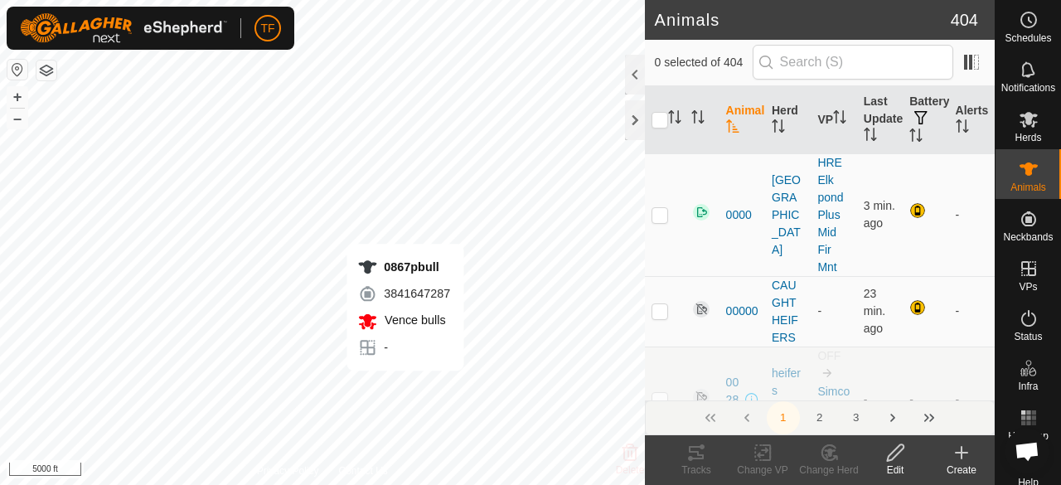
checkbox input "true"
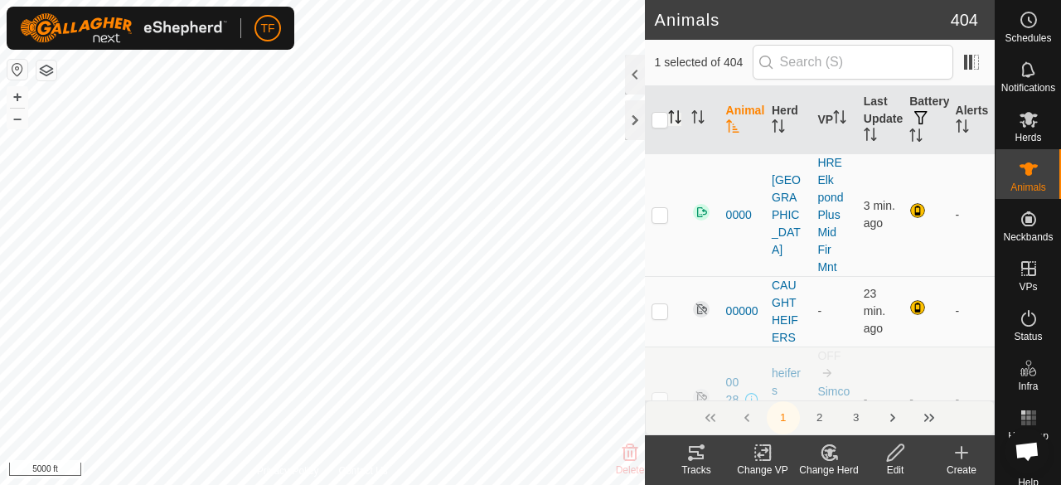
click at [672, 115] on icon "Activate to sort" at bounding box center [674, 116] width 13 height 13
